Goal: Transaction & Acquisition: Purchase product/service

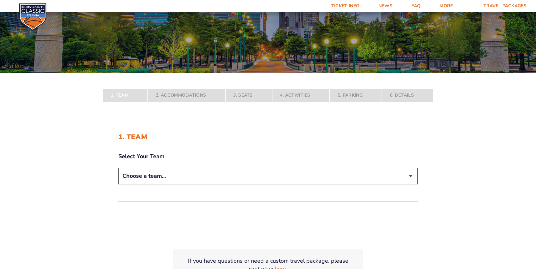
scroll to position [71, 0]
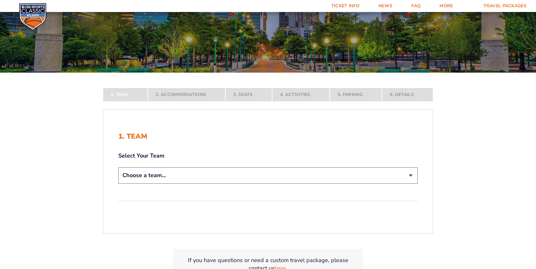
click at [410, 175] on select "Choose a team... [US_STATE] Wildcats [US_STATE] State Buckeyes [US_STATE] Tar H…" at bounding box center [267, 176] width 299 height 16
select select "12956"
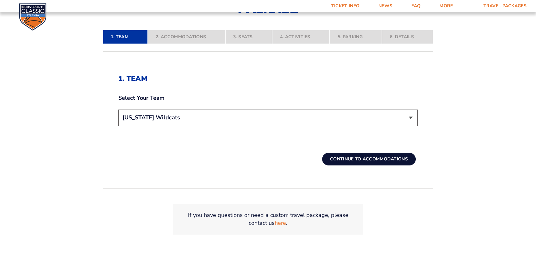
scroll to position [182, 0]
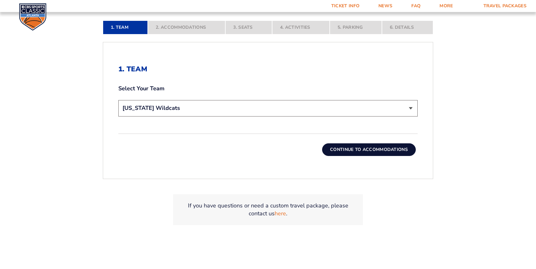
click at [351, 153] on button "Continue To Accommodations" at bounding box center [369, 150] width 94 height 13
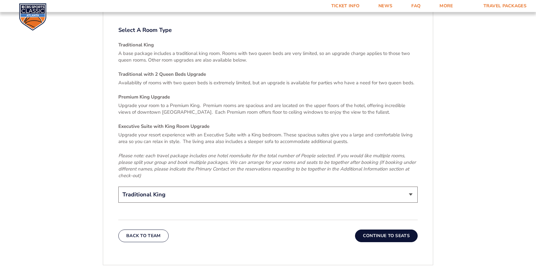
scroll to position [943, 0]
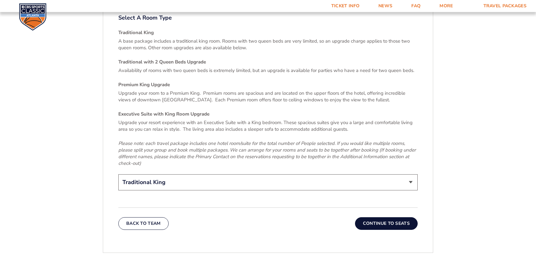
click at [386, 218] on button "Continue To Seats" at bounding box center [386, 224] width 63 height 13
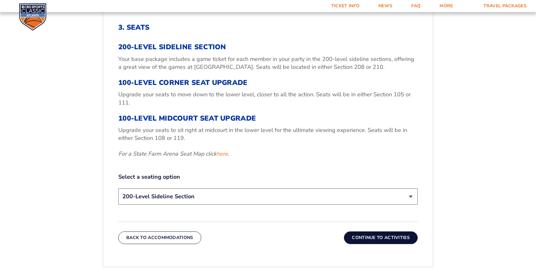
scroll to position [238, 0]
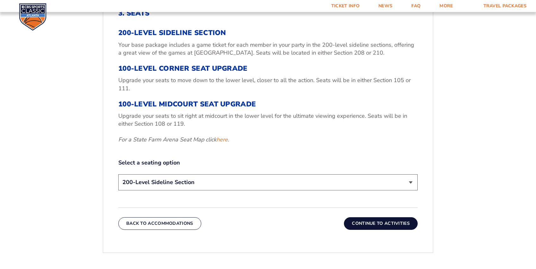
click at [412, 181] on select "200-Level Sideline Section 100-Level Corner Seat Upgrade (+$120 per person) 100…" at bounding box center [267, 183] width 299 height 16
select select "100-Level Corner Seat Upgrade"
click at [381, 225] on button "Continue To Activities" at bounding box center [381, 224] width 74 height 13
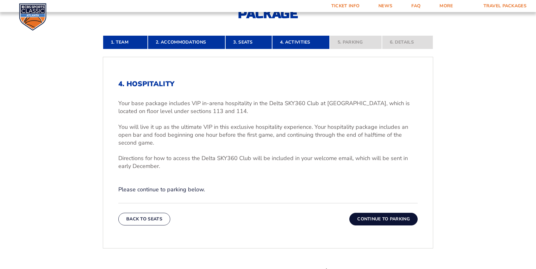
scroll to position [170, 0]
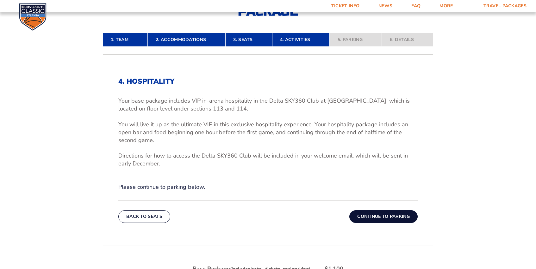
click at [374, 220] on button "Continue To Parking" at bounding box center [383, 217] width 68 height 13
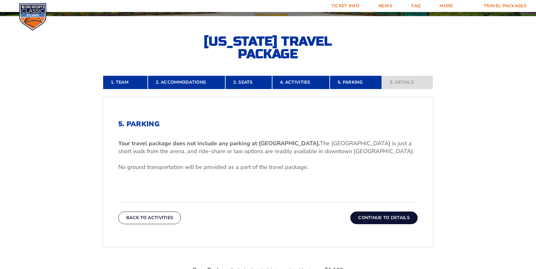
scroll to position [131, 0]
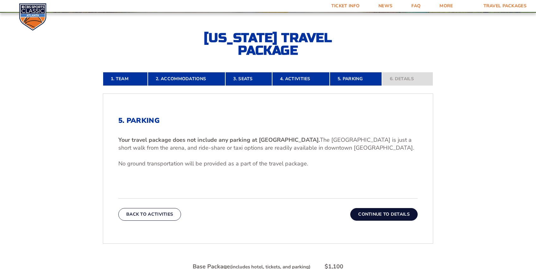
click at [376, 212] on button "Continue To Details" at bounding box center [383, 214] width 67 height 13
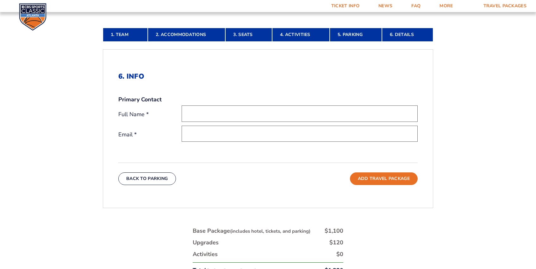
scroll to position [0, 0]
